Goal: Task Accomplishment & Management: Manage account settings

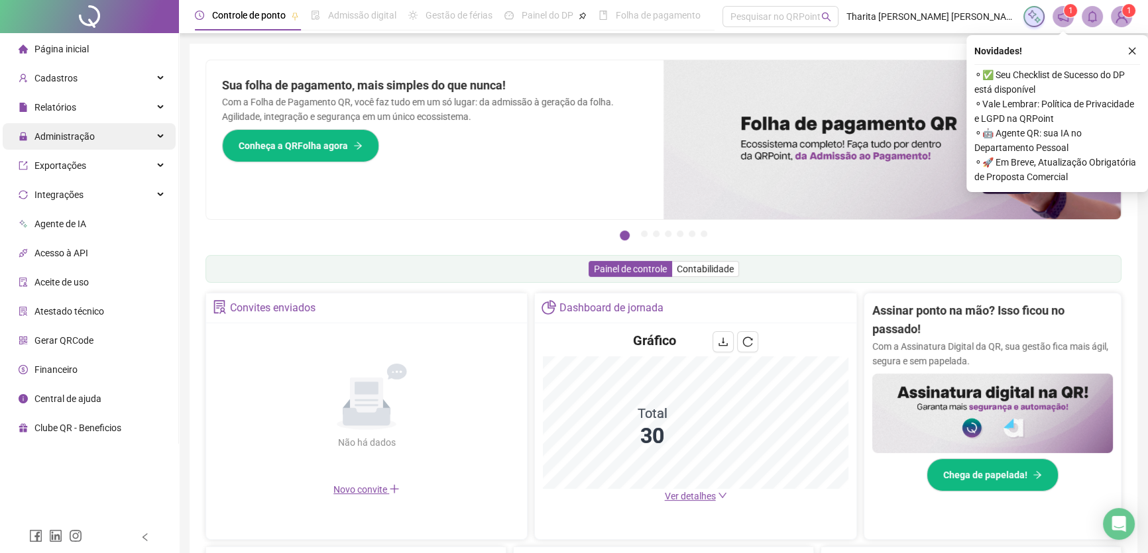
click at [63, 131] on span "Administração" at bounding box center [64, 136] width 60 height 11
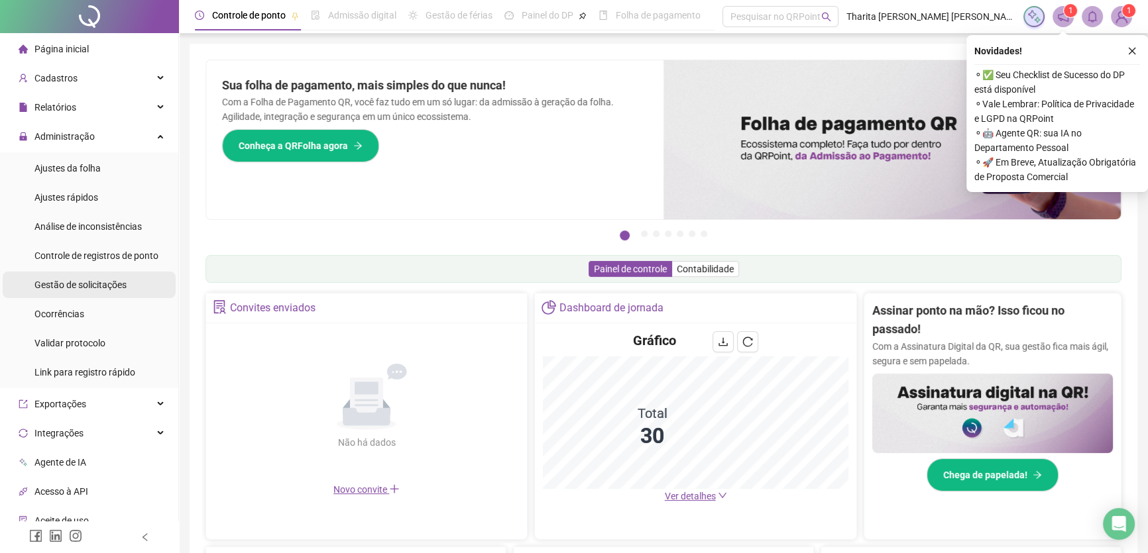
click at [86, 280] on span "Gestão de solicitações" at bounding box center [80, 285] width 92 height 11
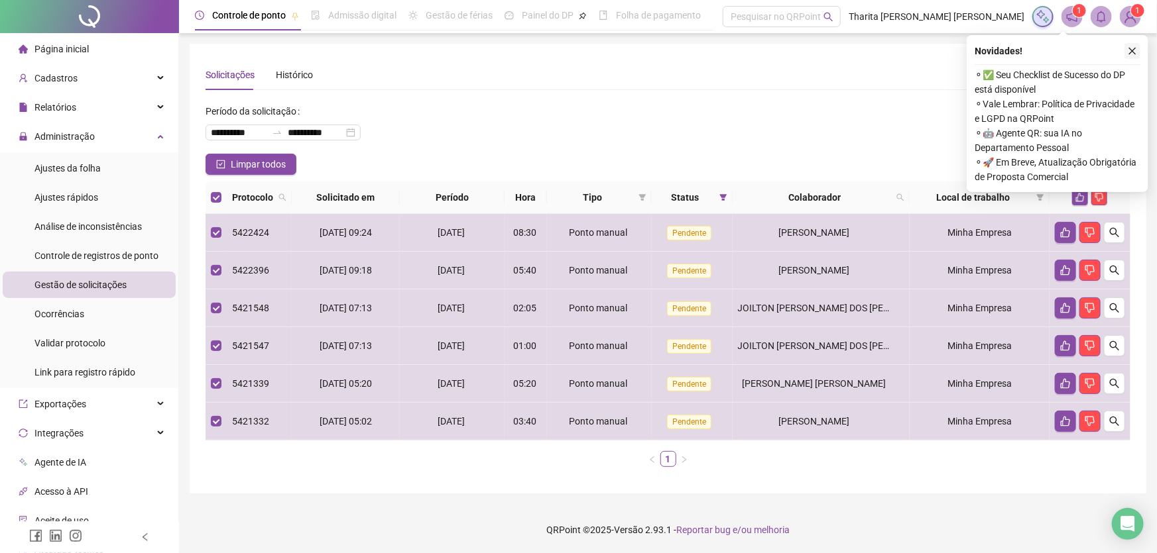
click at [1135, 46] on icon "close" at bounding box center [1131, 50] width 9 height 9
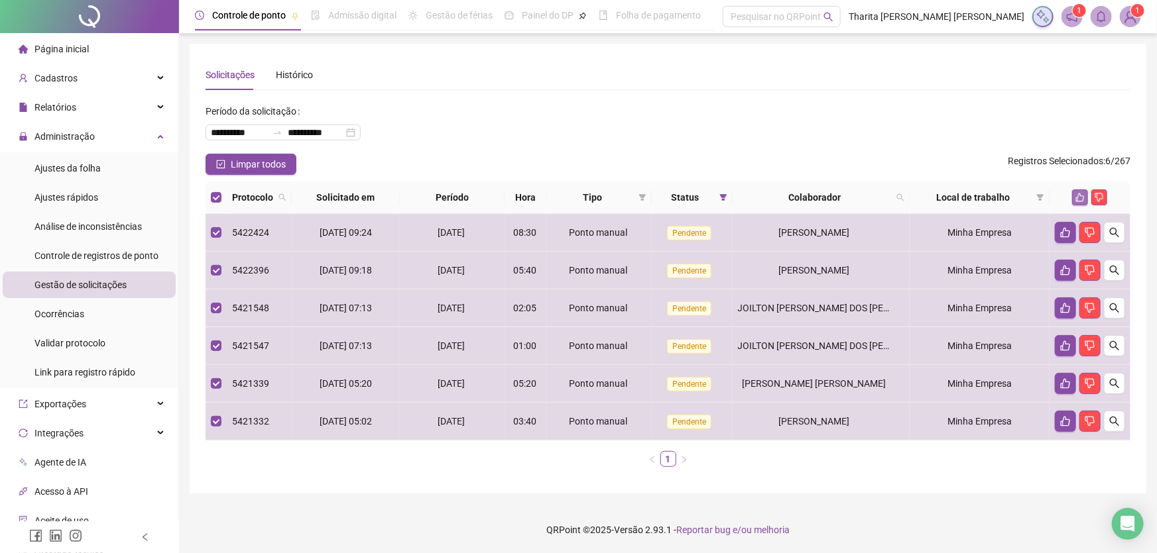
click at [1083, 194] on icon "like" at bounding box center [1079, 197] width 9 height 9
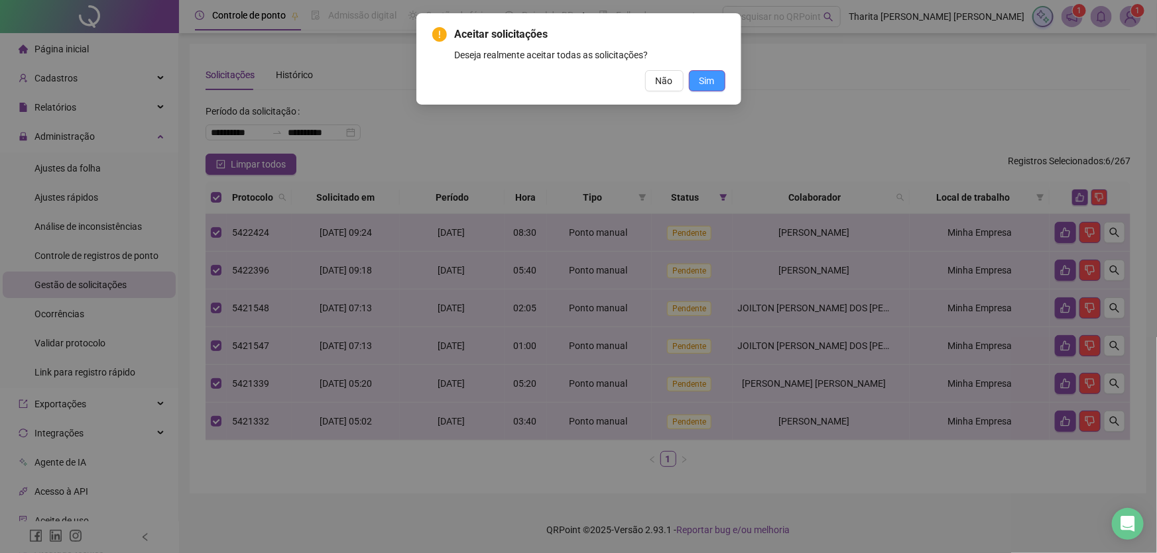
click at [715, 80] on button "Sim" at bounding box center [707, 80] width 36 height 21
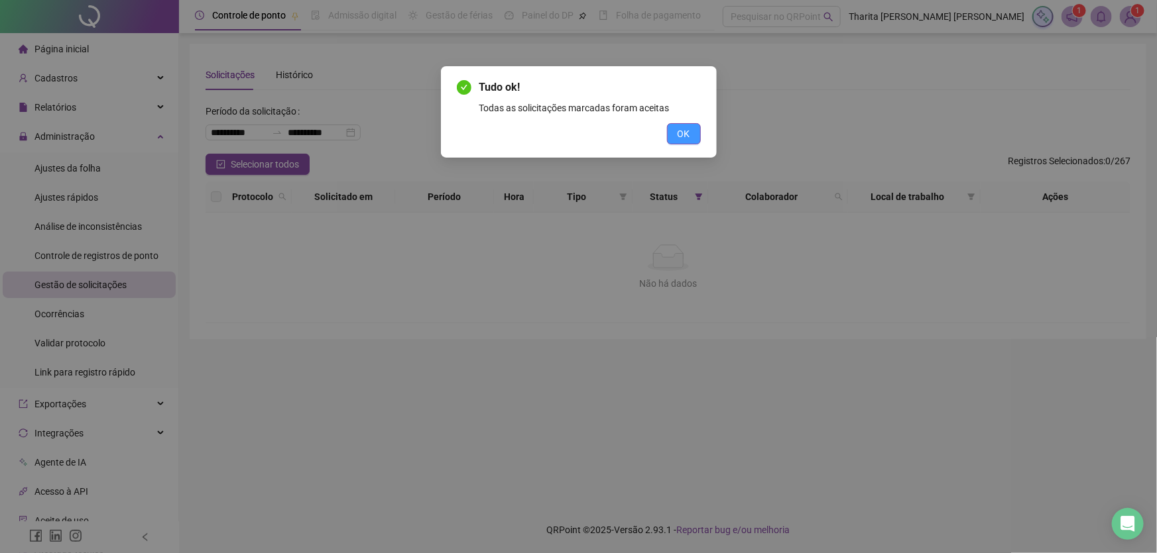
click at [678, 127] on span "OK" at bounding box center [683, 134] width 13 height 15
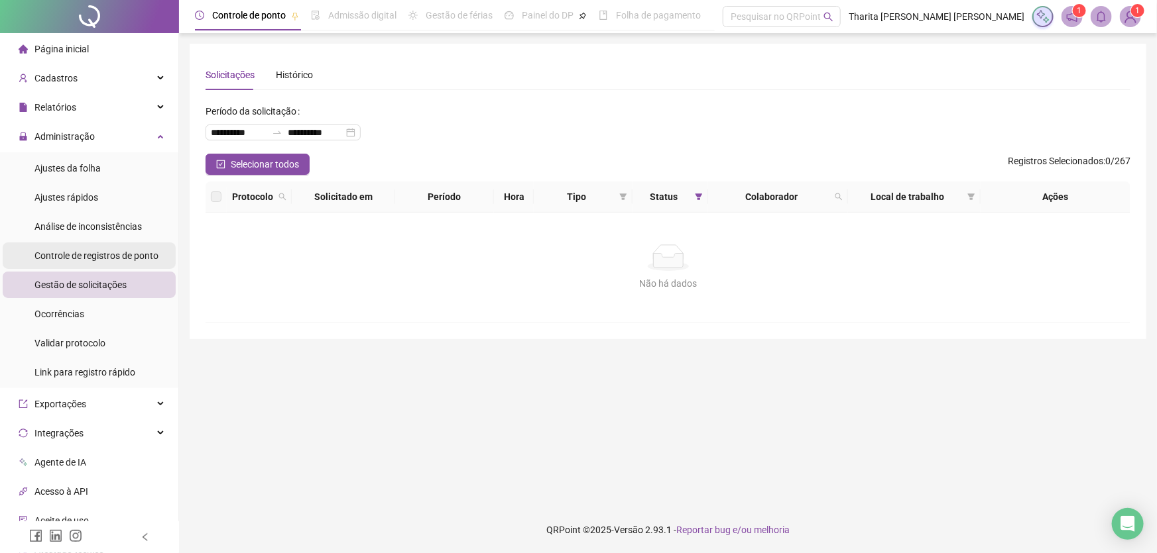
click at [70, 252] on span "Controle de registros de ponto" at bounding box center [96, 256] width 124 height 11
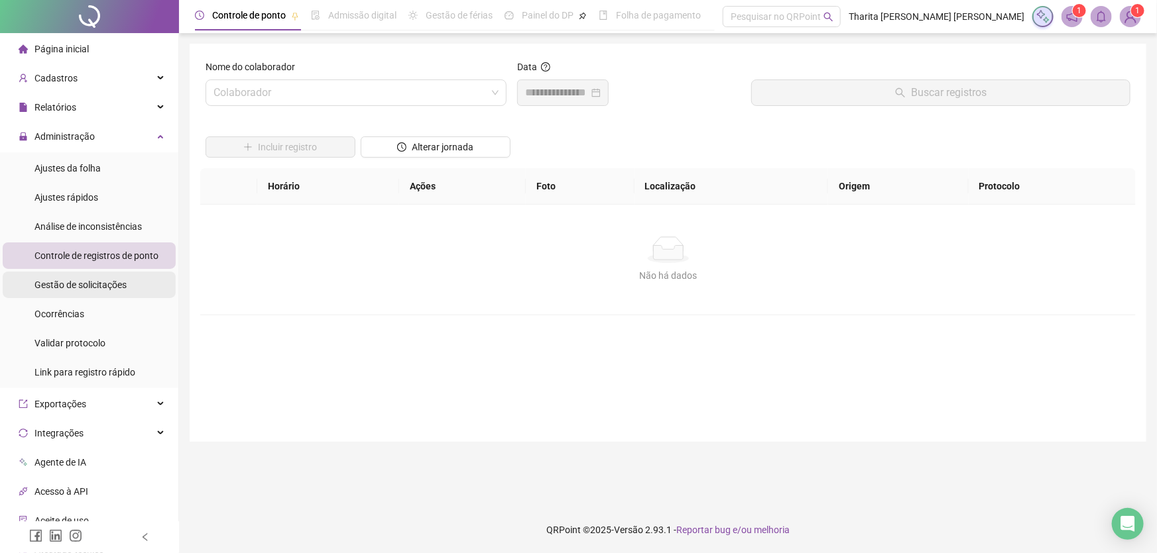
click at [79, 284] on span "Gestão de solicitações" at bounding box center [80, 285] width 92 height 11
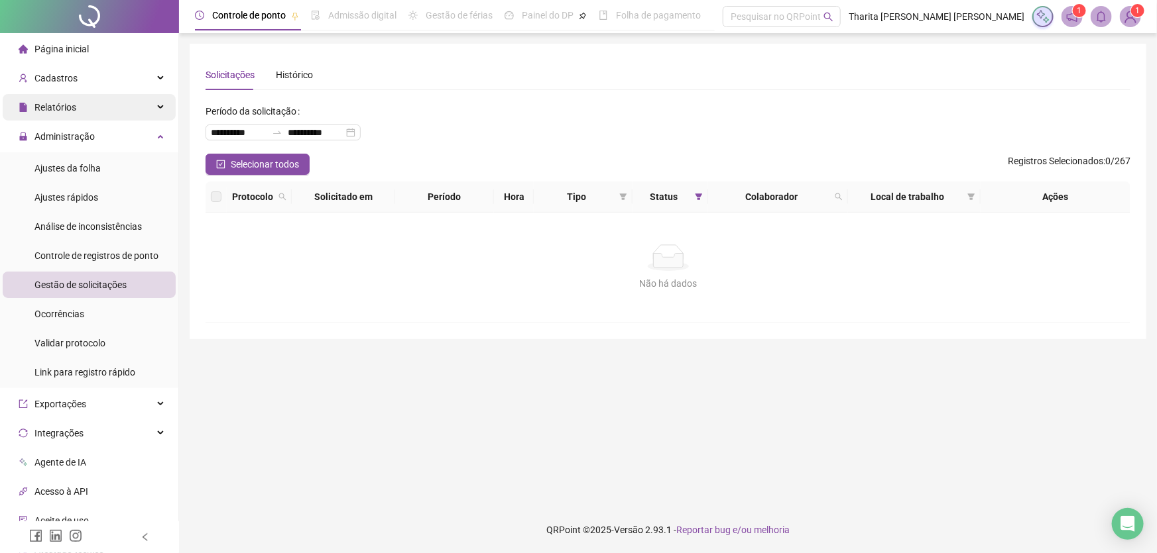
click at [64, 107] on span "Relatórios" at bounding box center [55, 107] width 42 height 11
